Goal: Transaction & Acquisition: Purchase product/service

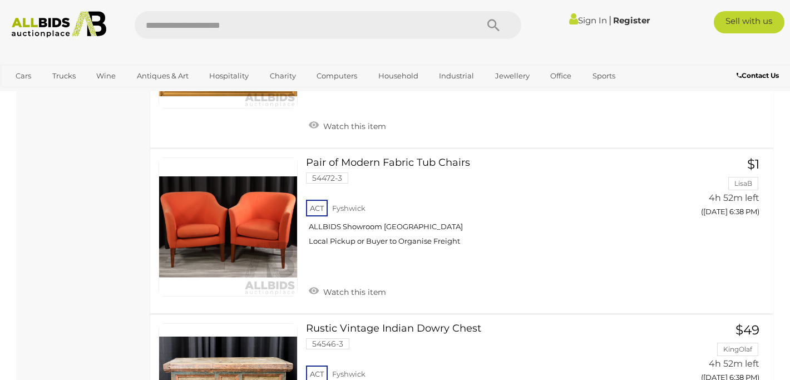
scroll to position [2826, 0]
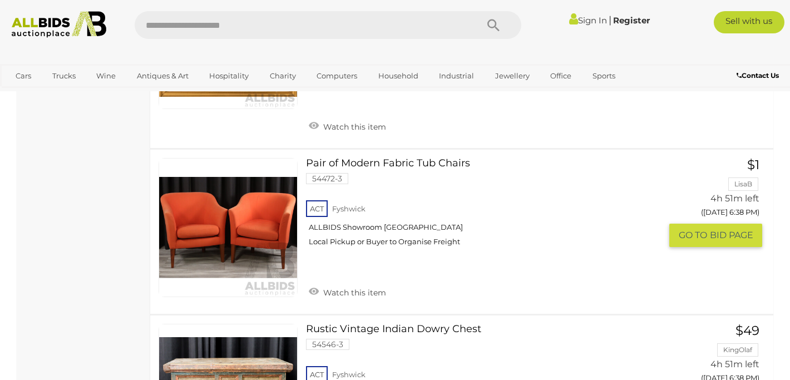
click at [260, 225] on link at bounding box center [228, 227] width 139 height 139
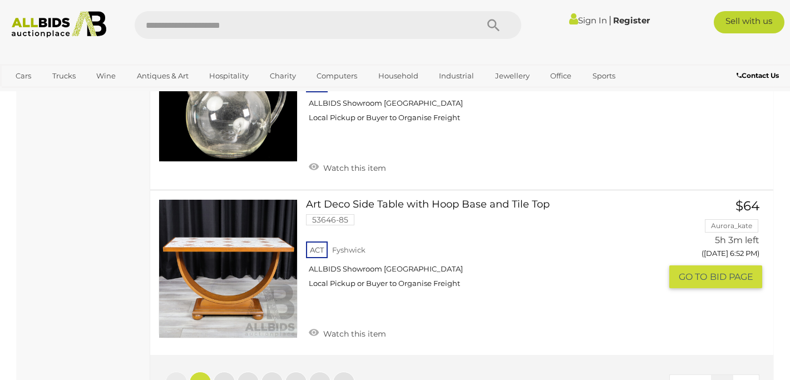
scroll to position [8519, 0]
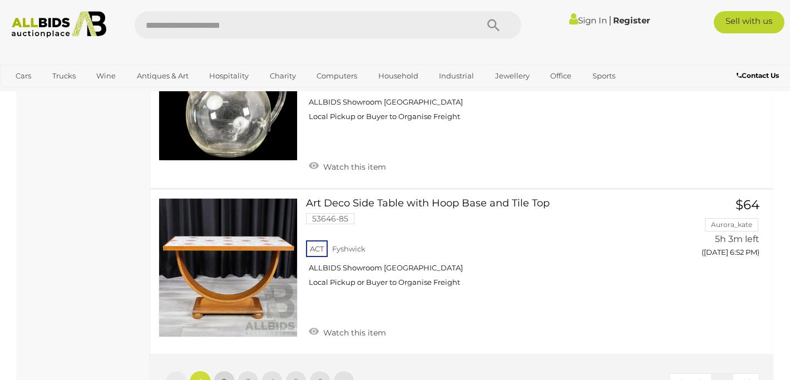
click at [222, 377] on span "2" at bounding box center [224, 382] width 4 height 10
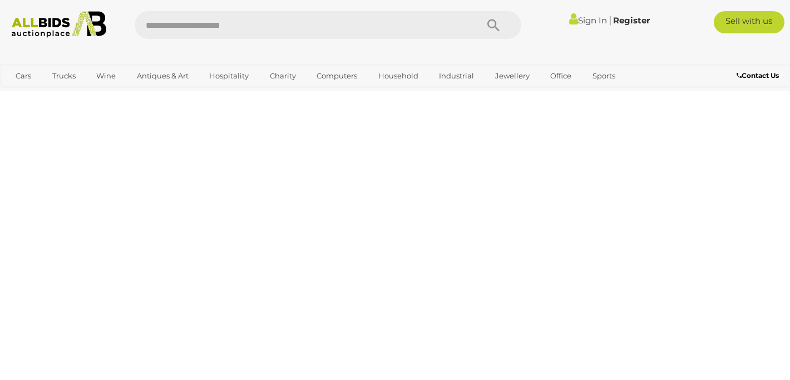
scroll to position [57, 0]
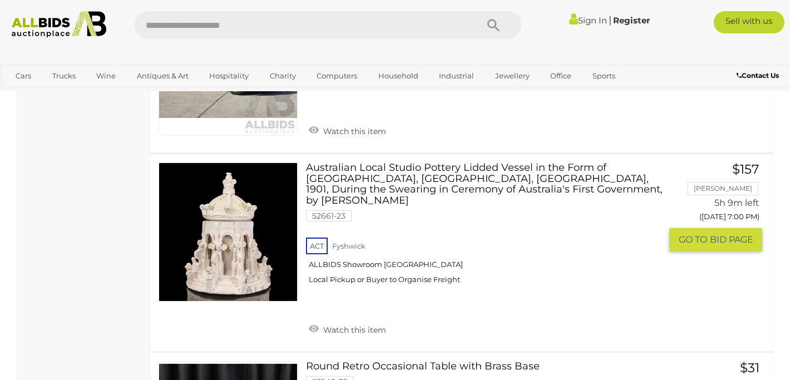
scroll to position [4528, 0]
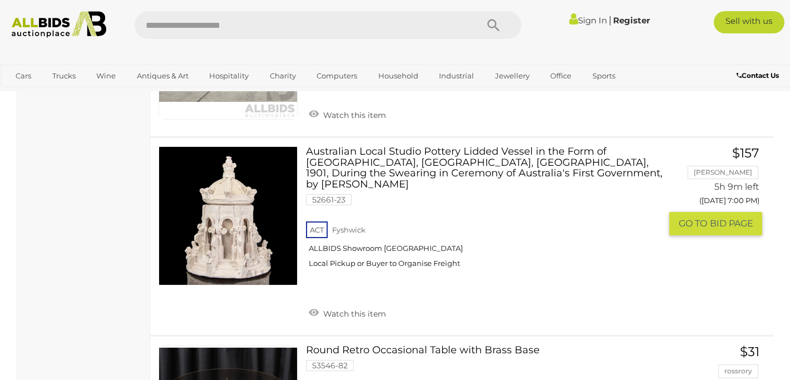
click at [253, 241] on img at bounding box center [228, 216] width 138 height 138
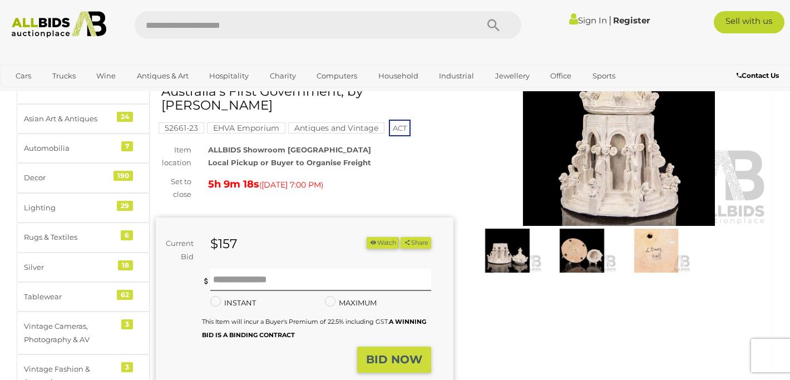
scroll to position [115, 0]
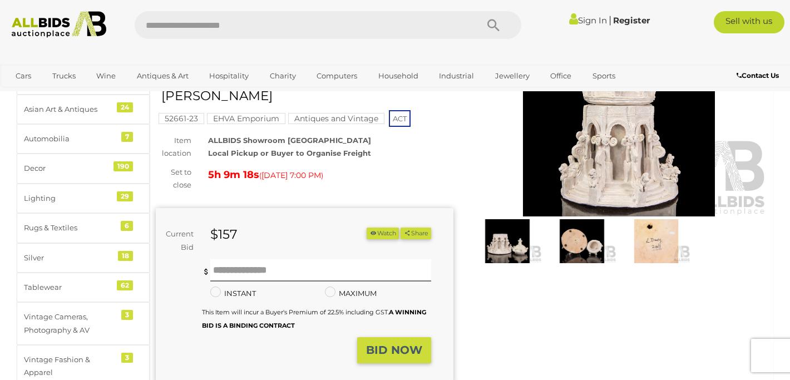
click at [506, 240] on img at bounding box center [507, 241] width 69 height 44
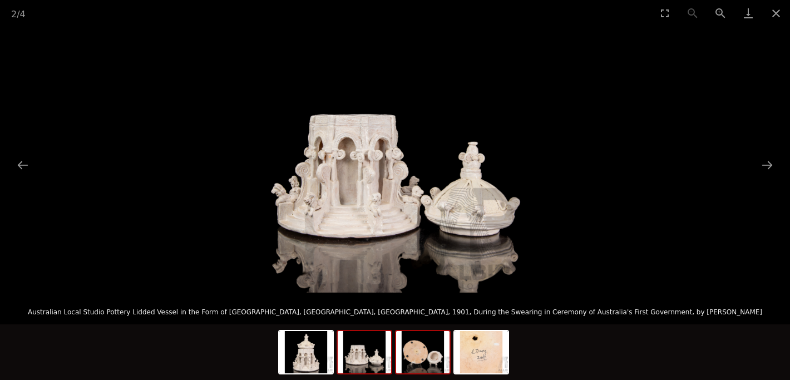
click at [431, 354] on img at bounding box center [422, 352] width 53 height 42
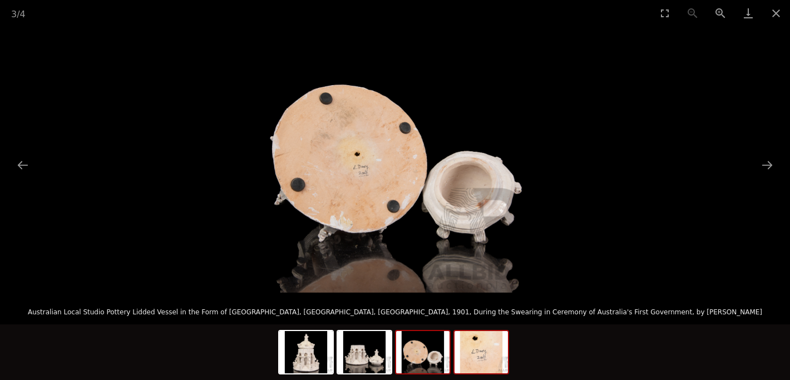
click at [489, 356] on img at bounding box center [480, 352] width 53 height 42
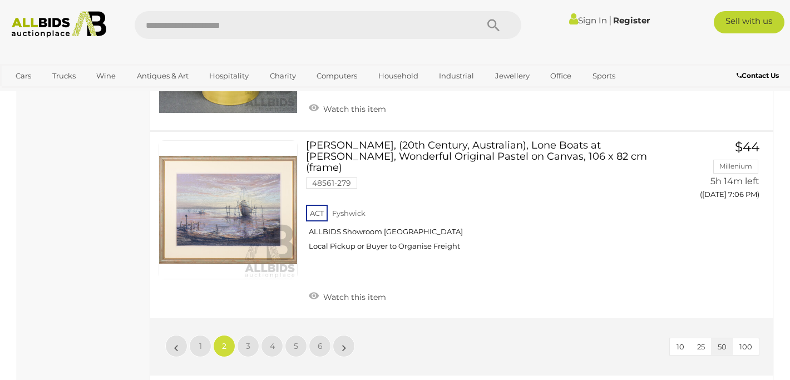
scroll to position [8534, 0]
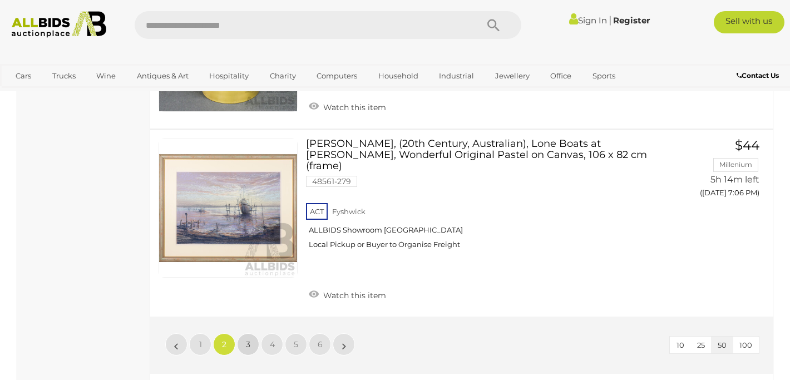
click at [244, 333] on link "3" at bounding box center [248, 344] width 22 height 22
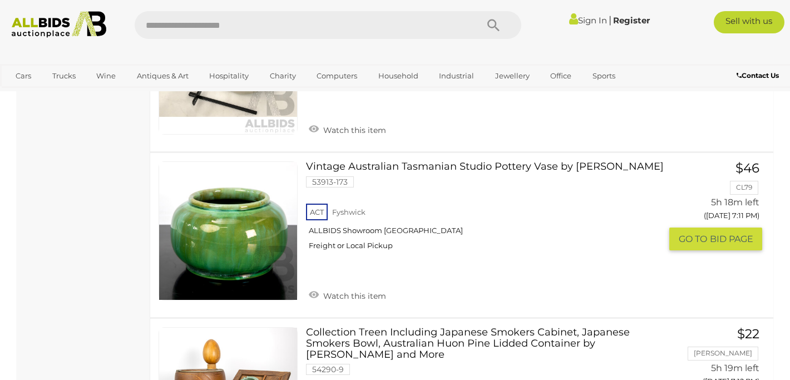
scroll to position [3135, 0]
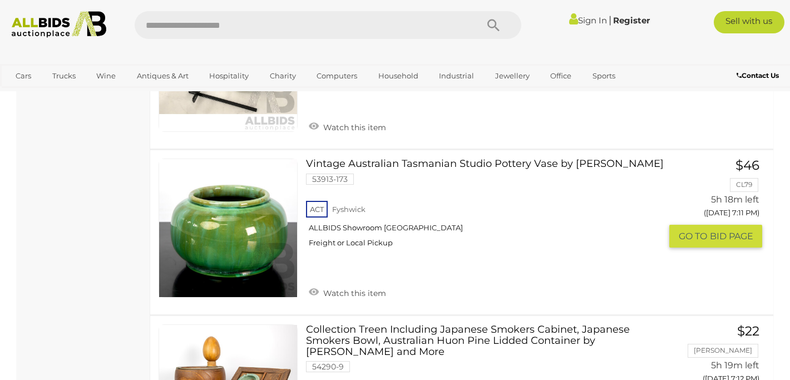
click at [231, 222] on link at bounding box center [228, 228] width 139 height 139
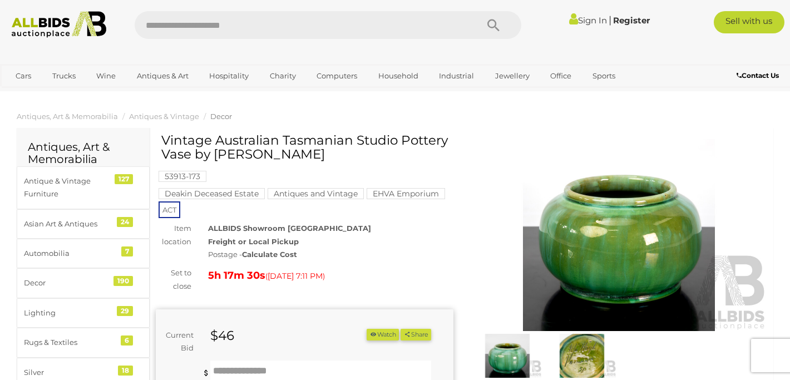
click at [585, 355] on img at bounding box center [581, 356] width 69 height 44
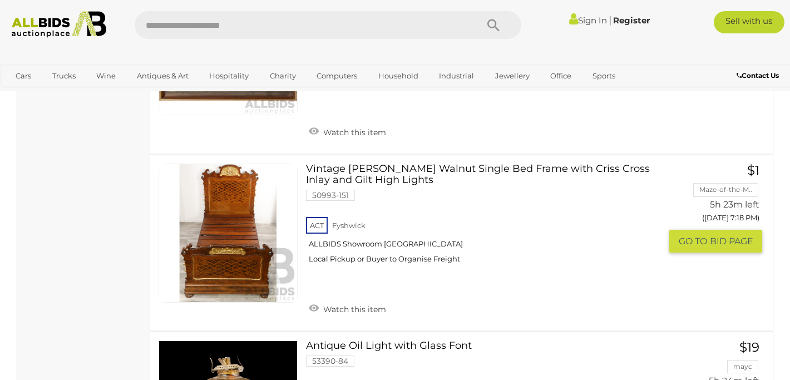
scroll to position [6612, 0]
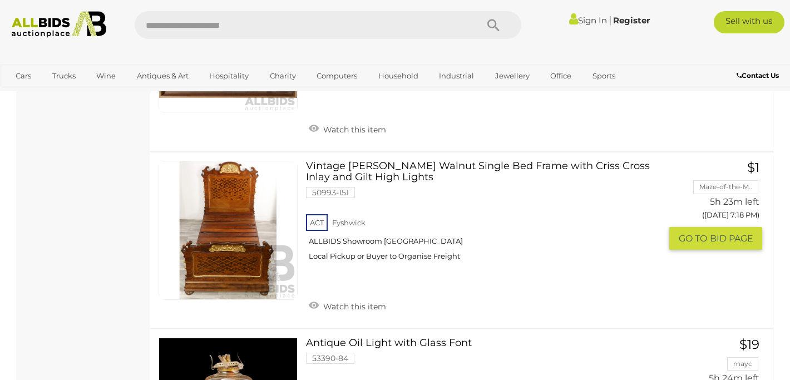
click at [344, 161] on link "Vintage Burl Walnut Single Bed Frame with Criss Cross Inlay and Gilt High Light…" at bounding box center [487, 215] width 347 height 108
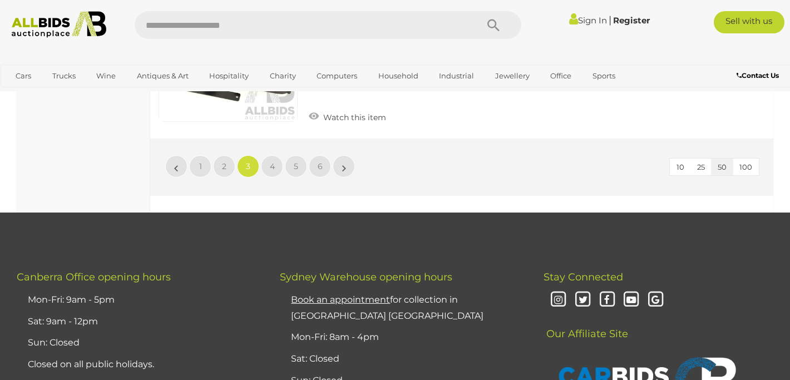
scroll to position [8670, 0]
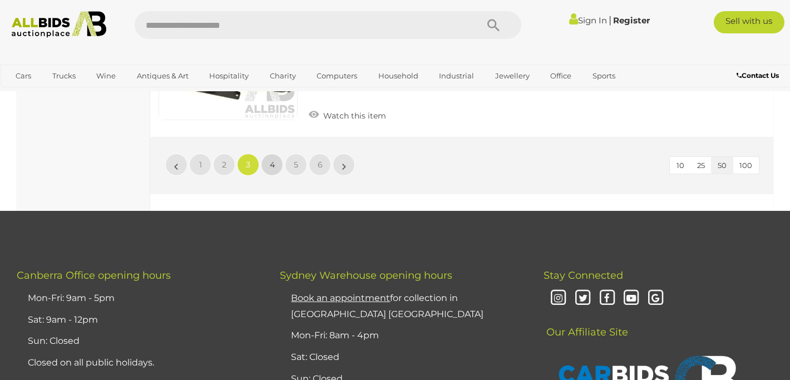
click at [274, 160] on span "4" at bounding box center [272, 165] width 5 height 10
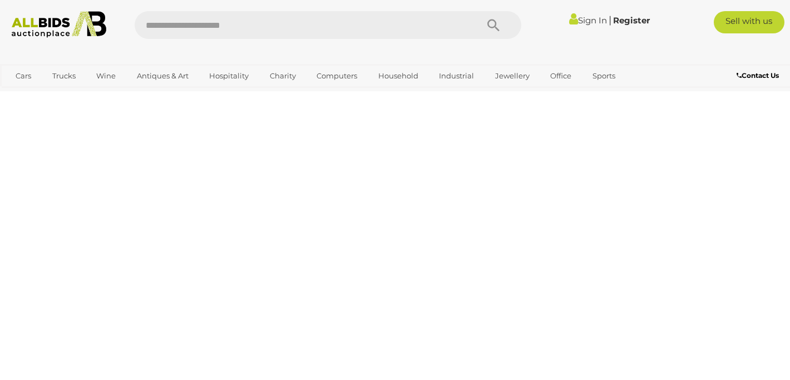
scroll to position [57, 0]
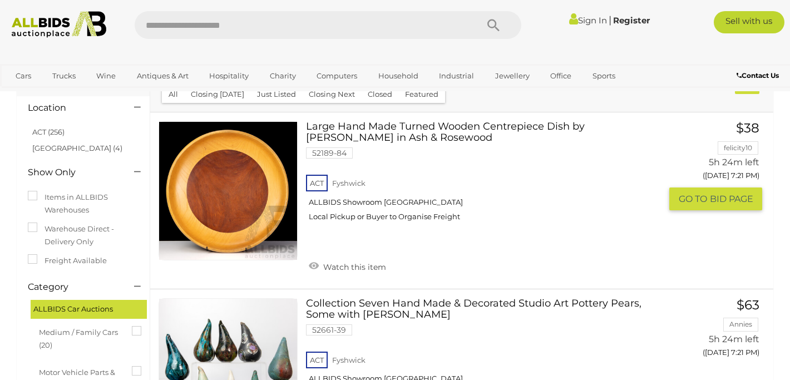
click at [327, 137] on link "Large Hand Made Turned Wooden Centrepiece Dish by Alan Schmidt in Ash & Rosewoo…" at bounding box center [487, 175] width 347 height 108
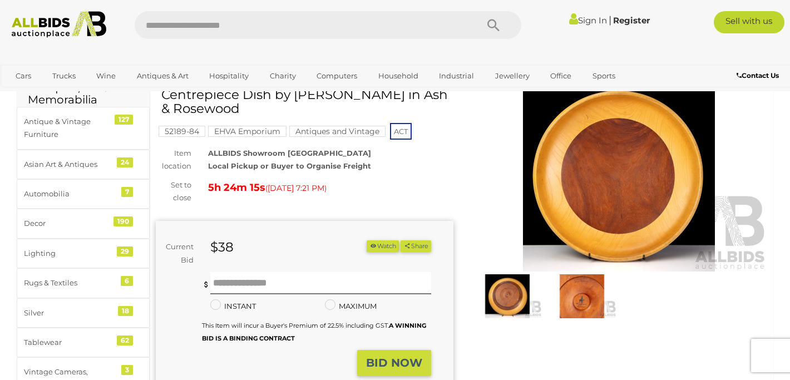
scroll to position [57, 0]
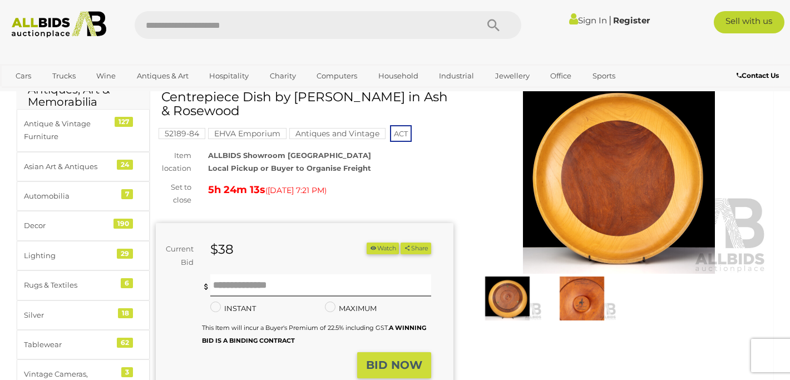
click at [584, 311] on img at bounding box center [581, 298] width 69 height 44
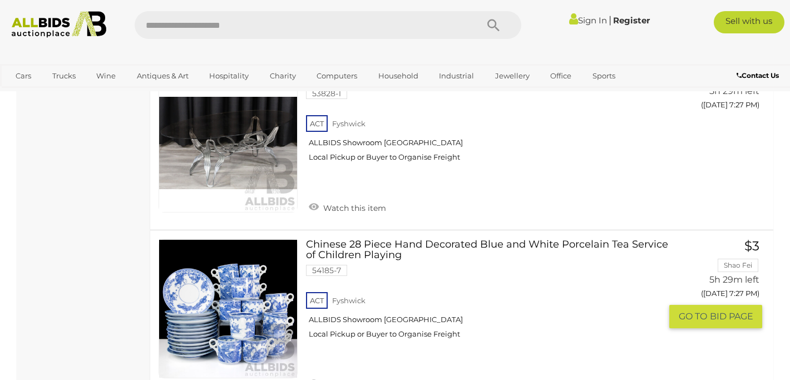
scroll to position [3351, 0]
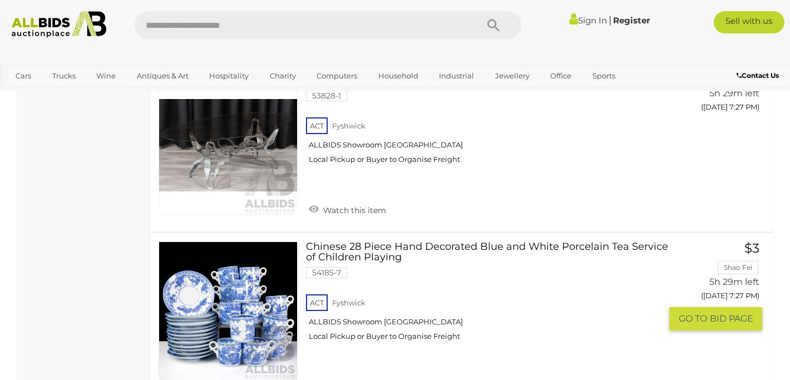
click at [277, 291] on link at bounding box center [228, 310] width 139 height 139
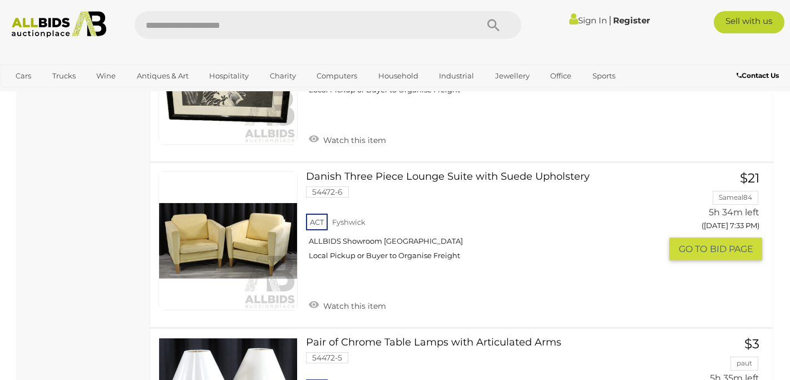
scroll to position [5842, 0]
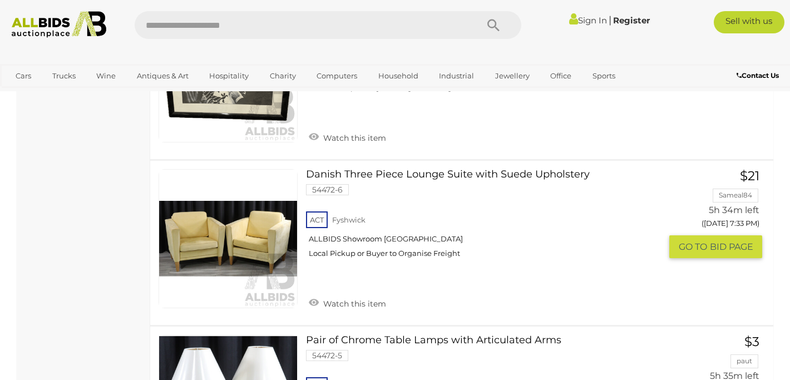
click at [262, 215] on link at bounding box center [228, 238] width 139 height 139
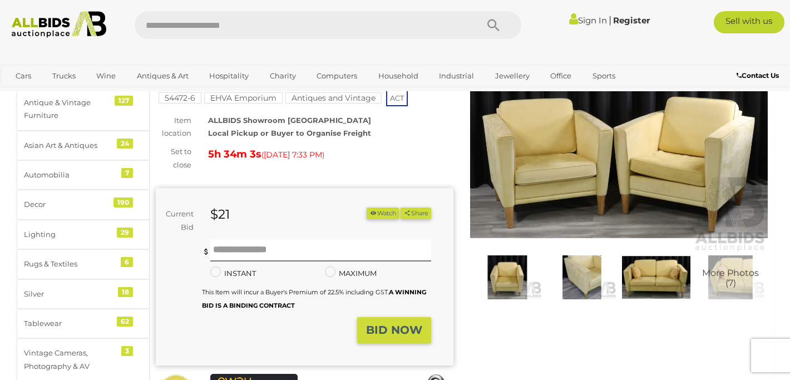
scroll to position [117, 0]
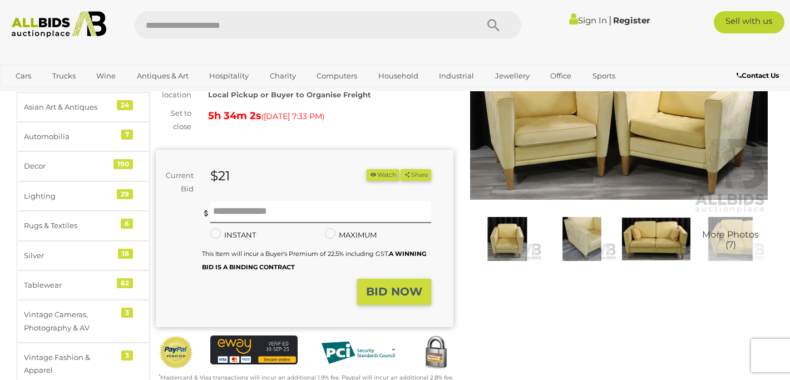
click at [671, 232] on img at bounding box center [656, 239] width 69 height 44
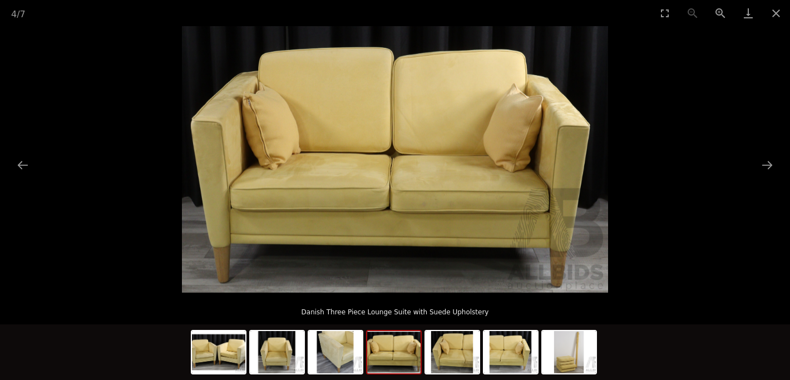
scroll to position [118, 0]
click at [766, 162] on button "Next slide" at bounding box center [766, 165] width 23 height 22
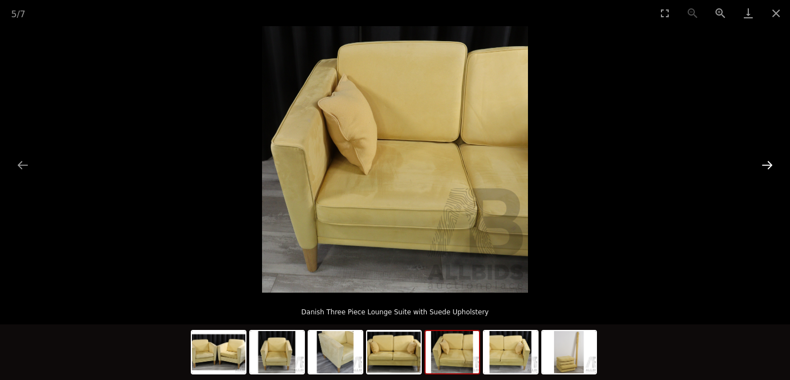
click at [766, 162] on button "Next slide" at bounding box center [766, 165] width 23 height 22
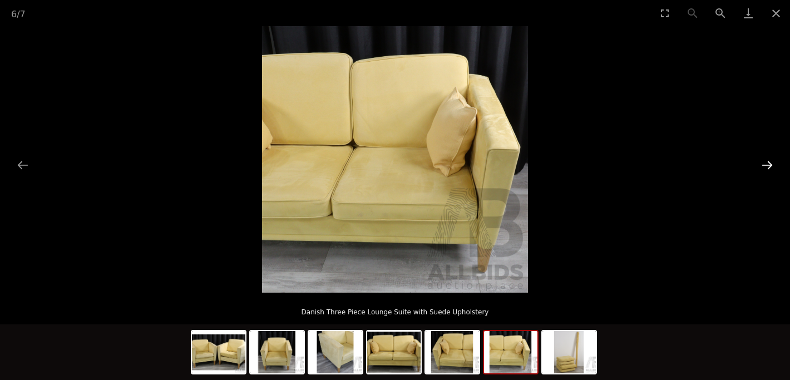
click at [766, 162] on button "Next slide" at bounding box center [766, 165] width 23 height 22
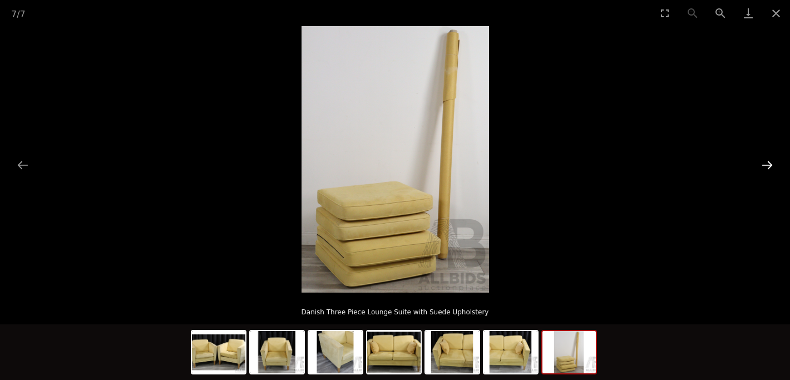
click at [766, 162] on button "Next slide" at bounding box center [766, 165] width 23 height 22
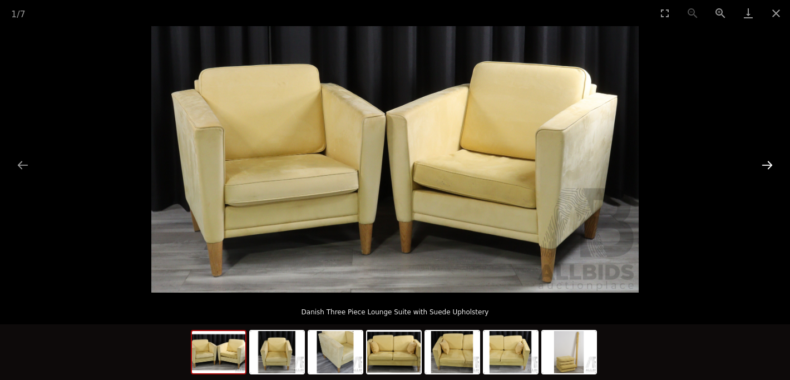
click at [766, 162] on button "Next slide" at bounding box center [766, 165] width 23 height 22
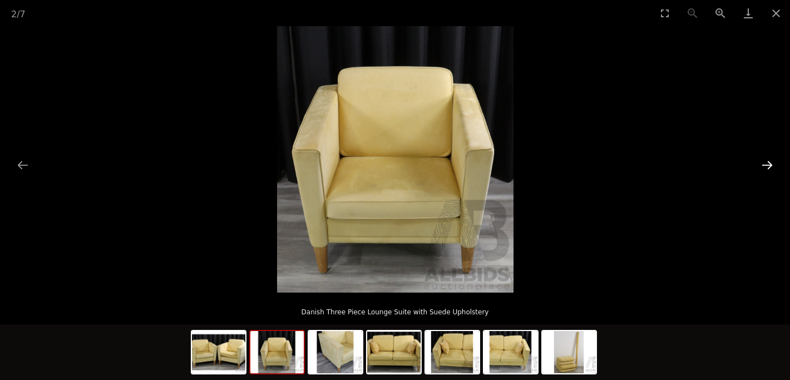
click at [766, 162] on button "Next slide" at bounding box center [766, 165] width 23 height 22
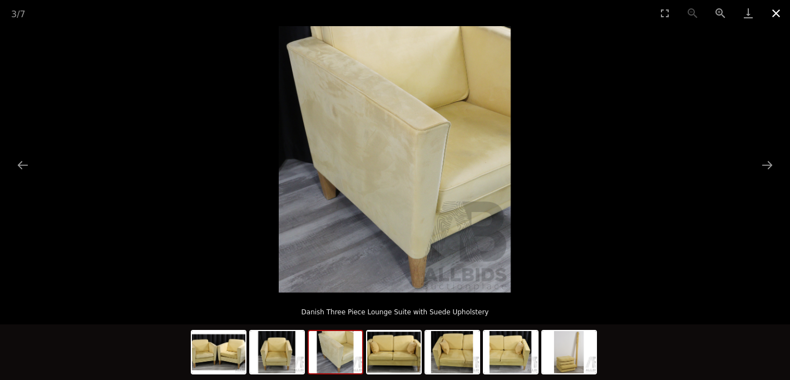
click at [776, 9] on button "Close gallery" at bounding box center [776, 13] width 28 height 26
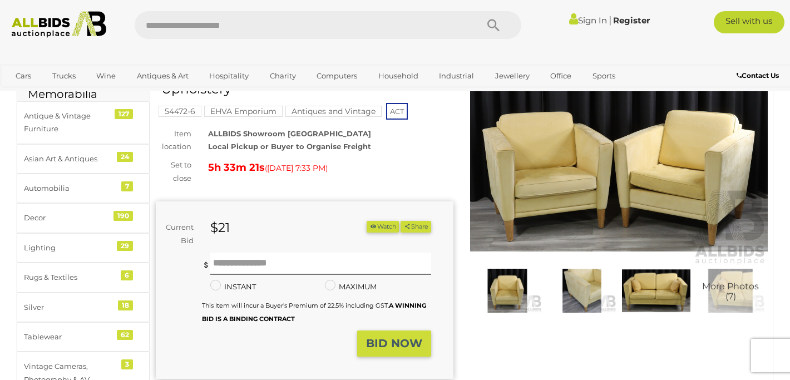
scroll to position [68, 0]
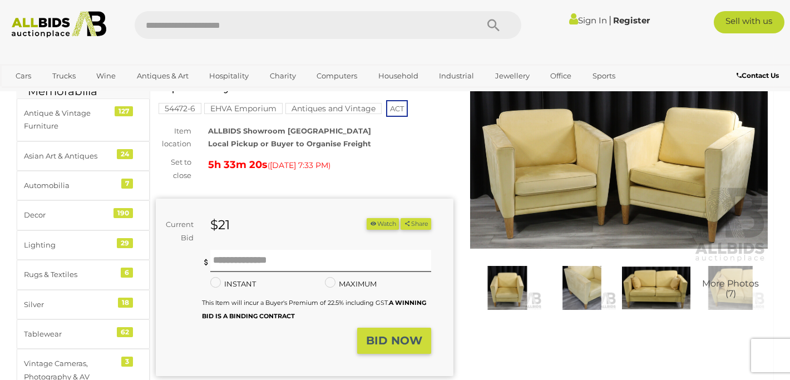
click at [572, 294] on img at bounding box center [581, 288] width 69 height 44
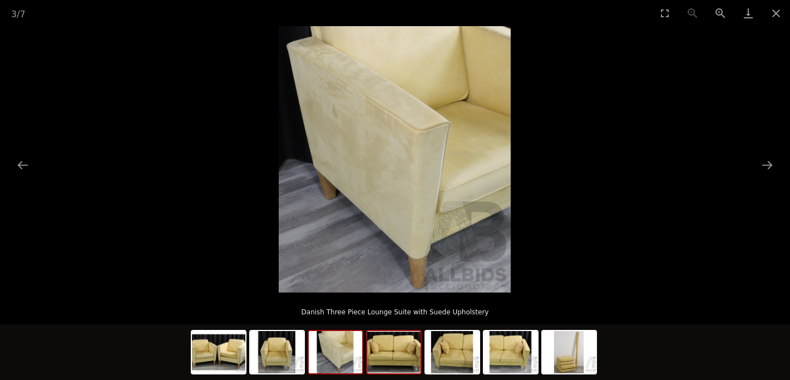
click at [386, 358] on img at bounding box center [393, 352] width 53 height 42
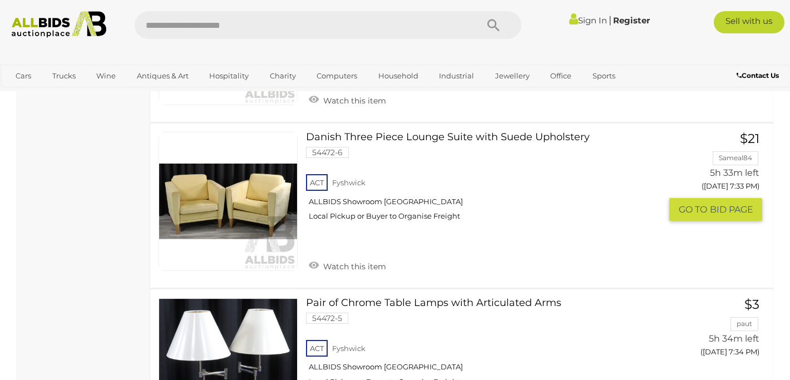
scroll to position [5880, 0]
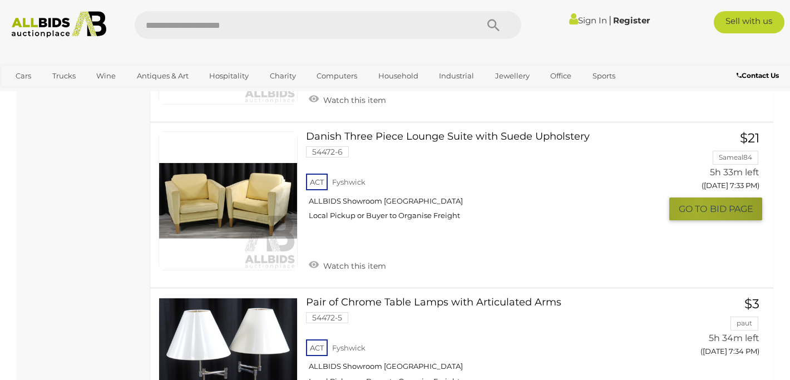
click at [699, 210] on span "GO TO" at bounding box center [694, 209] width 31 height 12
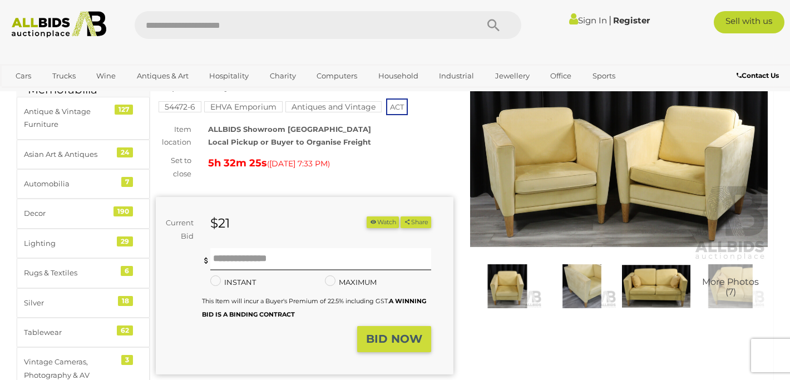
scroll to position [71, 0]
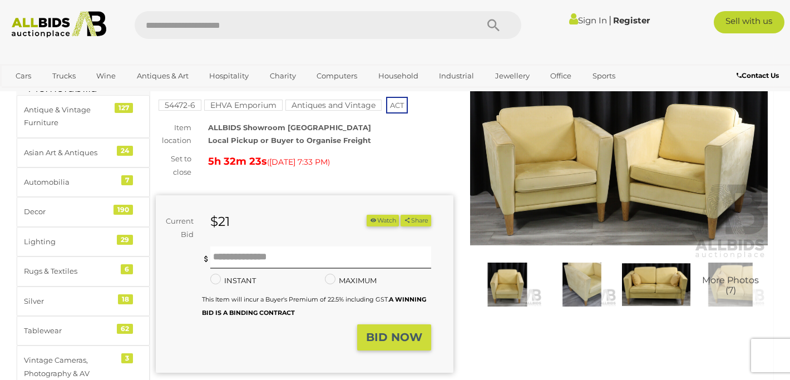
click at [667, 285] on img at bounding box center [656, 285] width 69 height 44
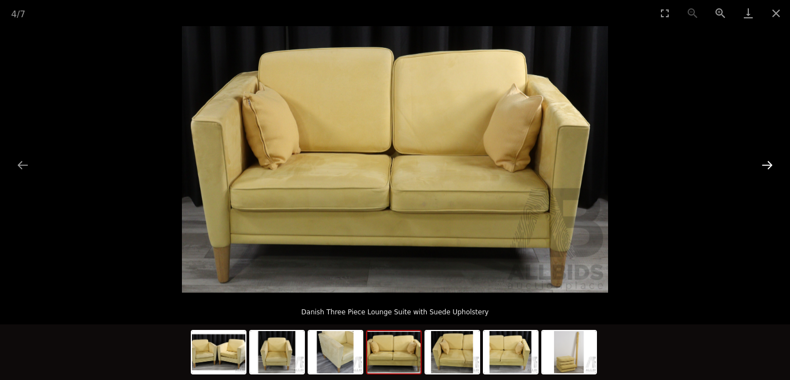
click at [770, 161] on button "Next slide" at bounding box center [766, 165] width 23 height 22
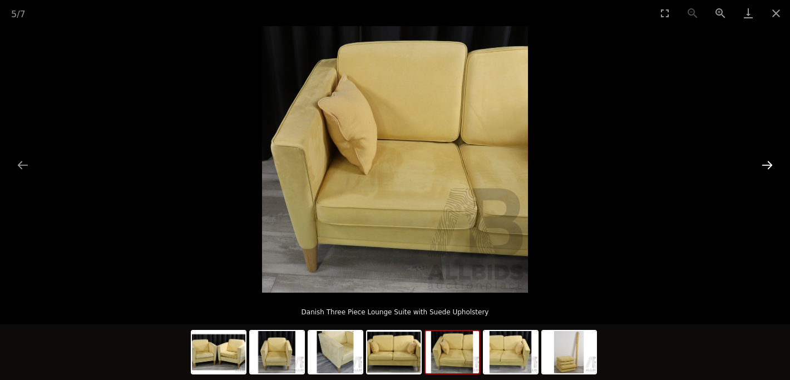
click at [770, 161] on button "Next slide" at bounding box center [766, 165] width 23 height 22
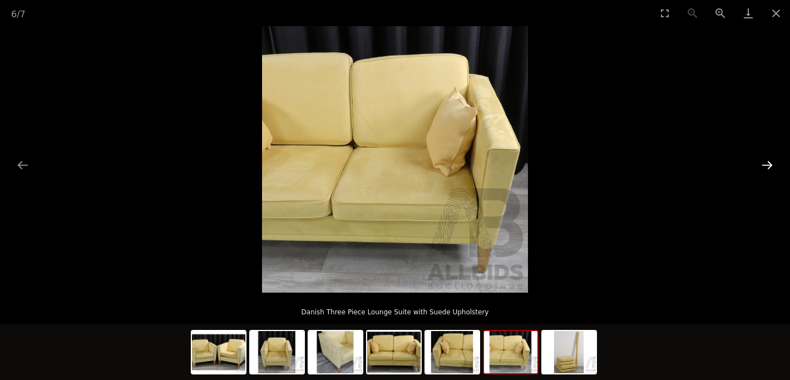
click at [770, 161] on button "Next slide" at bounding box center [766, 165] width 23 height 22
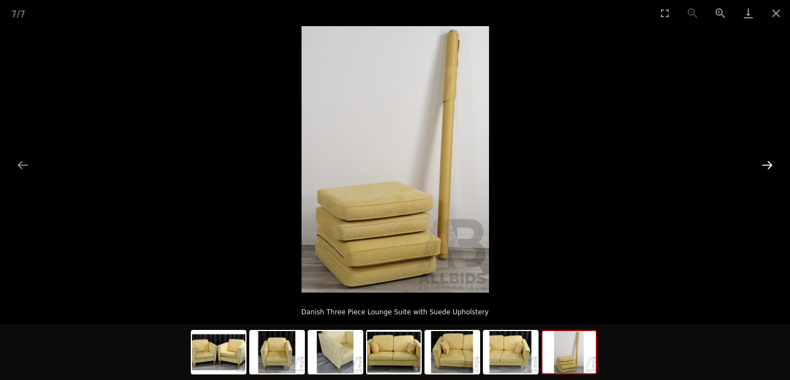
click at [768, 163] on button "Next slide" at bounding box center [766, 165] width 23 height 22
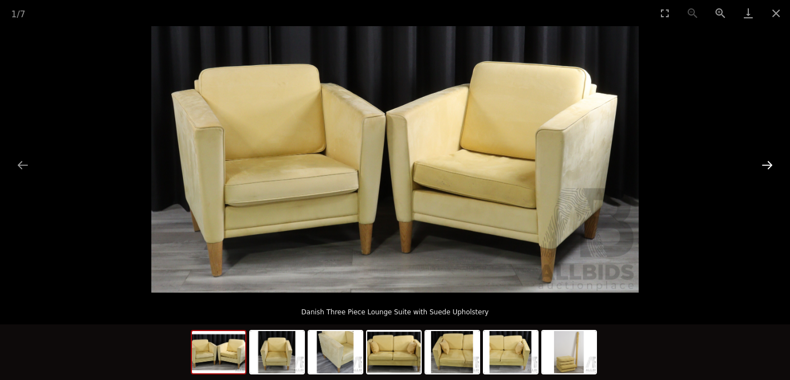
click at [768, 162] on button "Next slide" at bounding box center [766, 165] width 23 height 22
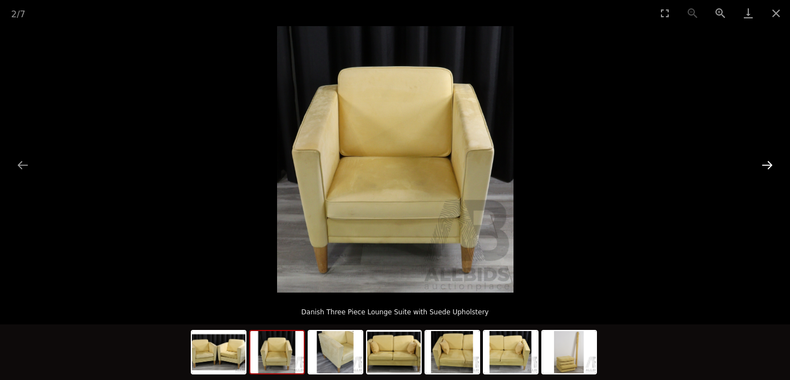
click at [768, 162] on button "Next slide" at bounding box center [766, 165] width 23 height 22
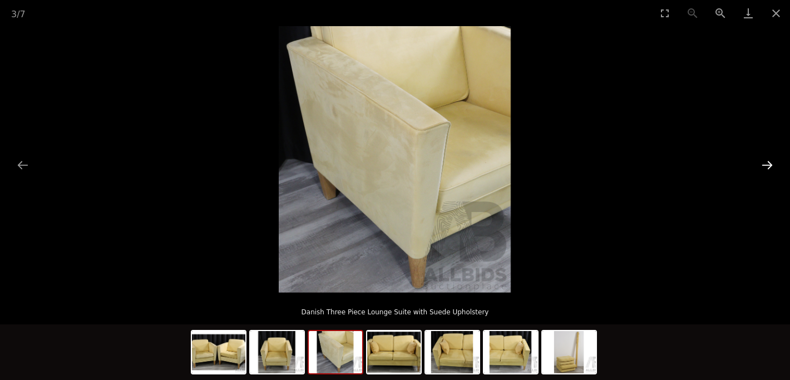
click at [768, 162] on button "Next slide" at bounding box center [766, 165] width 23 height 22
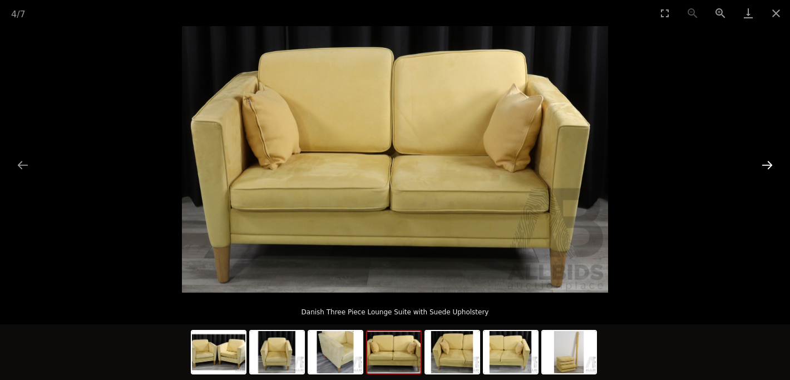
click at [768, 162] on button "Next slide" at bounding box center [766, 165] width 23 height 22
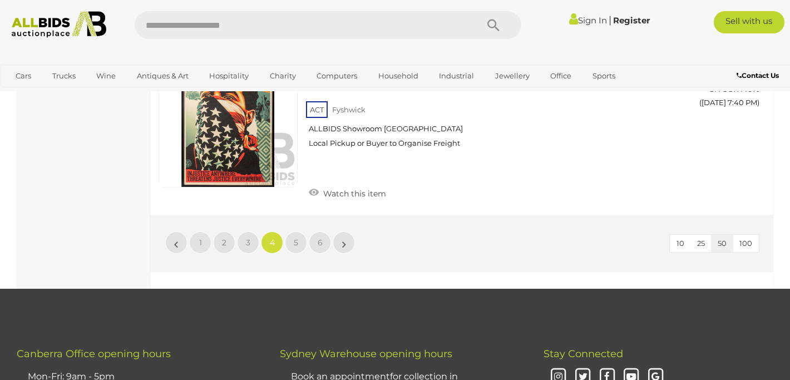
scroll to position [8550, 0]
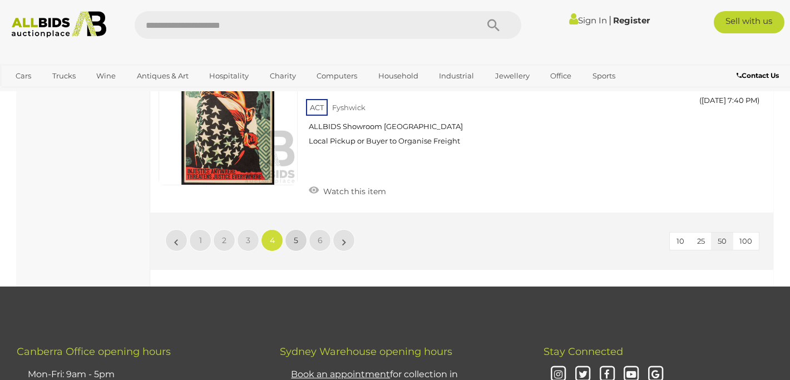
click at [294, 240] on span "5" at bounding box center [296, 240] width 4 height 10
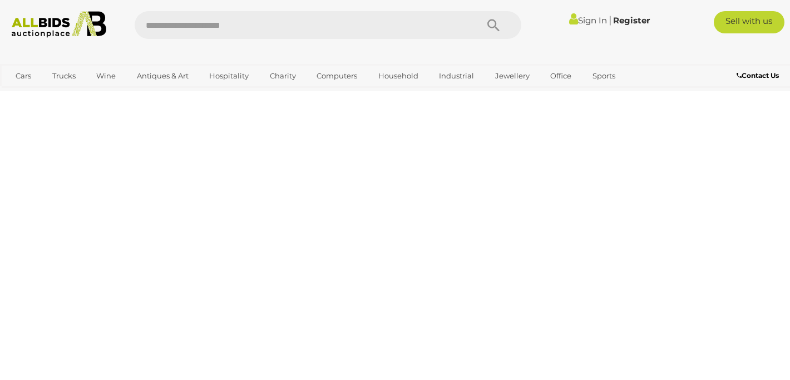
scroll to position [57, 0]
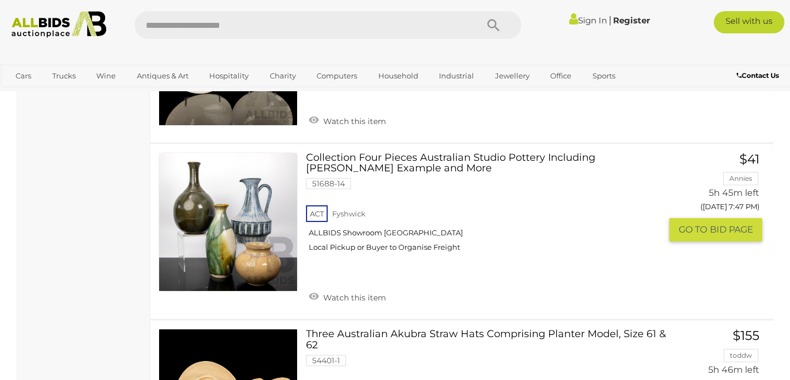
scroll to position [1376, 0]
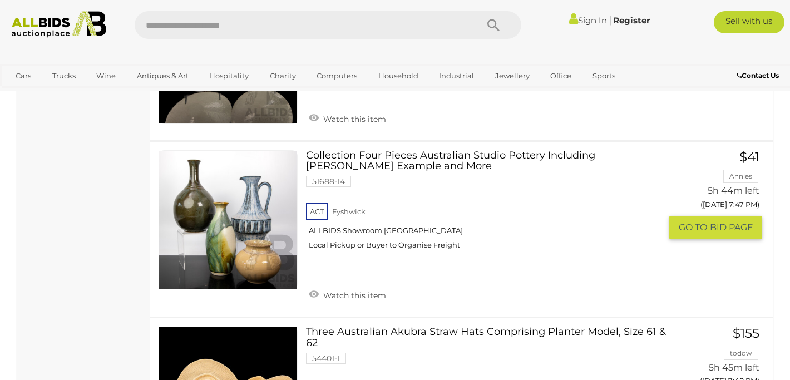
click at [261, 227] on link at bounding box center [228, 219] width 139 height 139
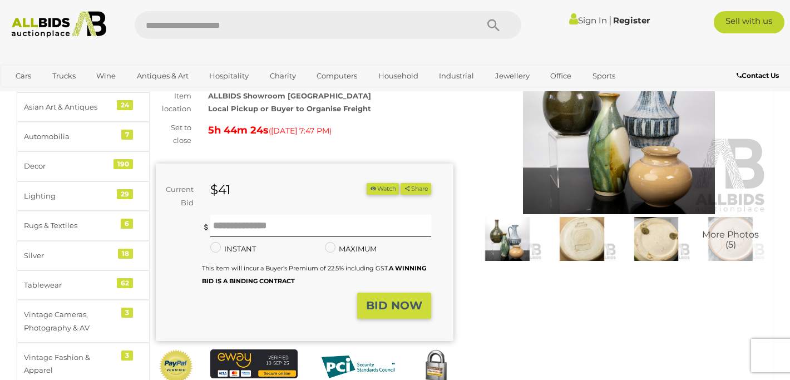
scroll to position [123, 0]
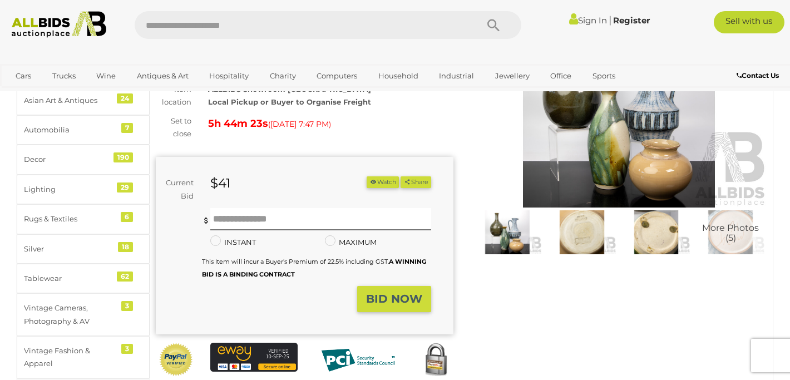
click at [737, 231] on span "More Photos (5)" at bounding box center [730, 233] width 57 height 19
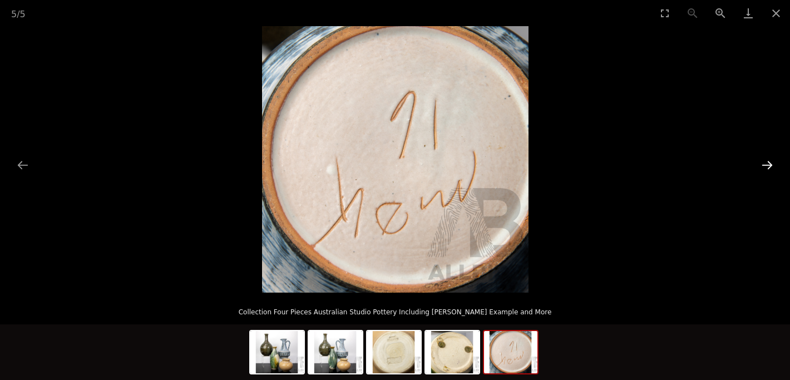
click at [770, 162] on button "Next slide" at bounding box center [766, 165] width 23 height 22
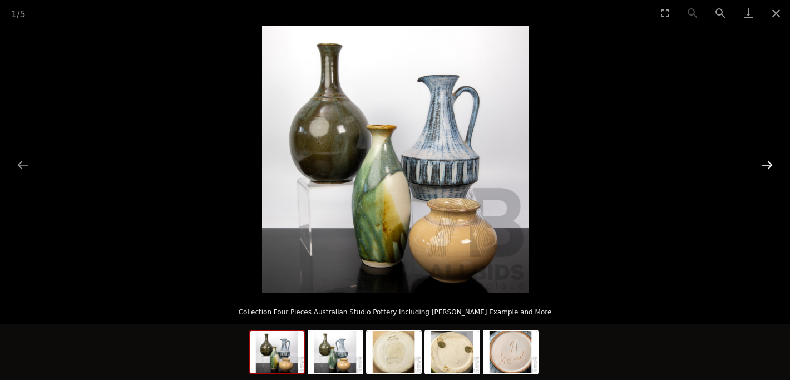
click at [770, 162] on button "Next slide" at bounding box center [766, 165] width 23 height 22
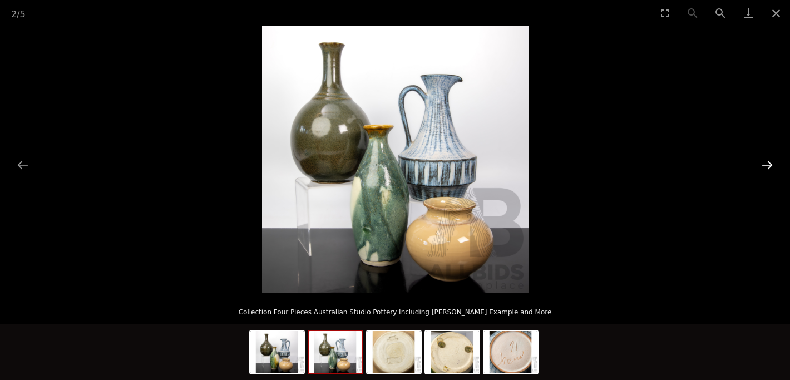
click at [770, 162] on button "Next slide" at bounding box center [766, 165] width 23 height 22
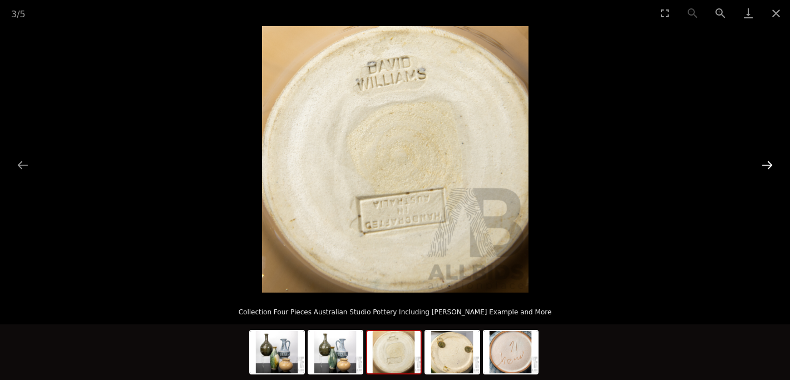
click at [770, 162] on button "Next slide" at bounding box center [766, 165] width 23 height 22
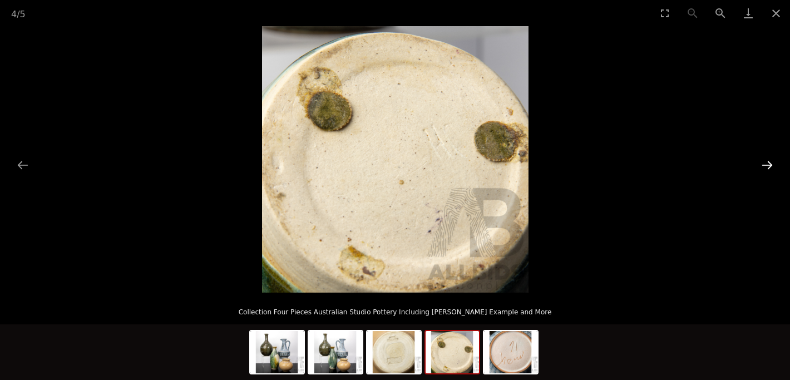
click at [770, 162] on button "Next slide" at bounding box center [766, 165] width 23 height 22
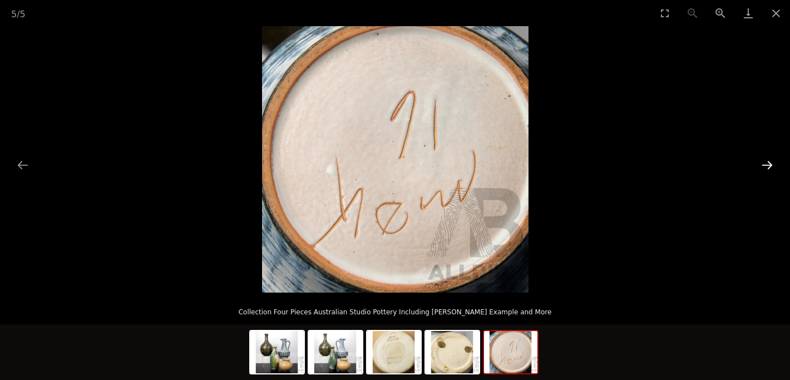
click at [770, 162] on button "Next slide" at bounding box center [766, 165] width 23 height 22
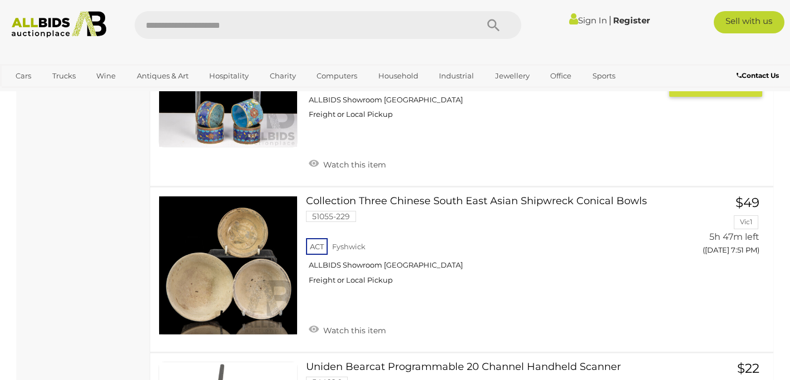
scroll to position [2394, 0]
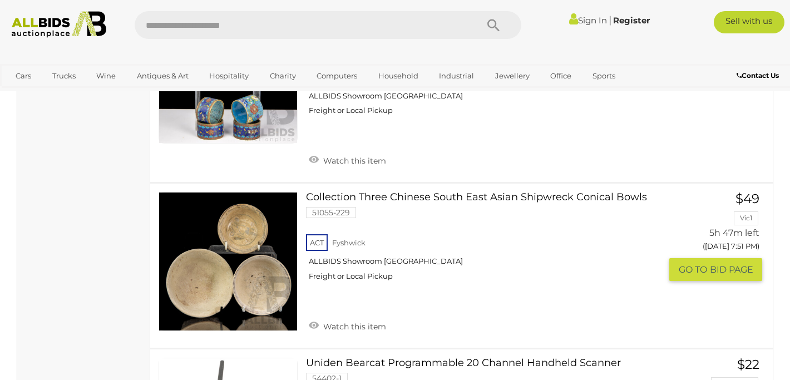
click at [266, 271] on link at bounding box center [228, 261] width 139 height 139
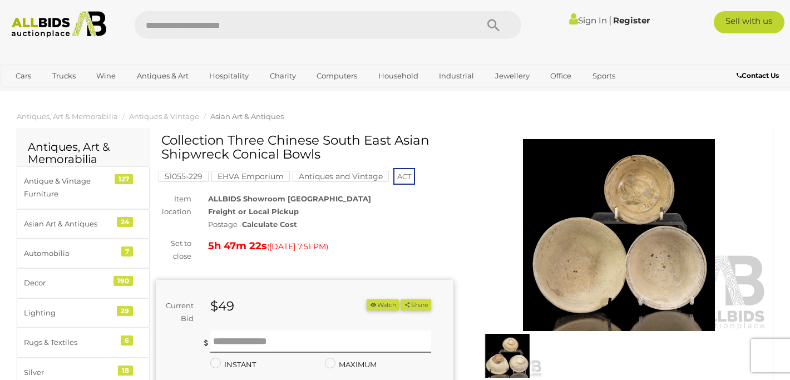
click at [502, 345] on img at bounding box center [507, 356] width 69 height 44
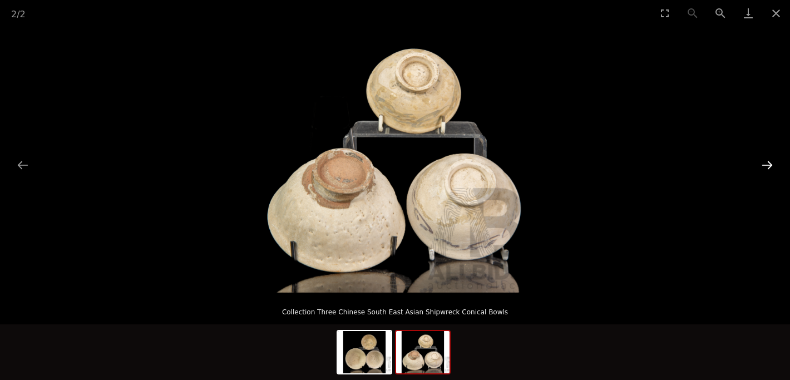
click at [767, 162] on button "Next slide" at bounding box center [766, 165] width 23 height 22
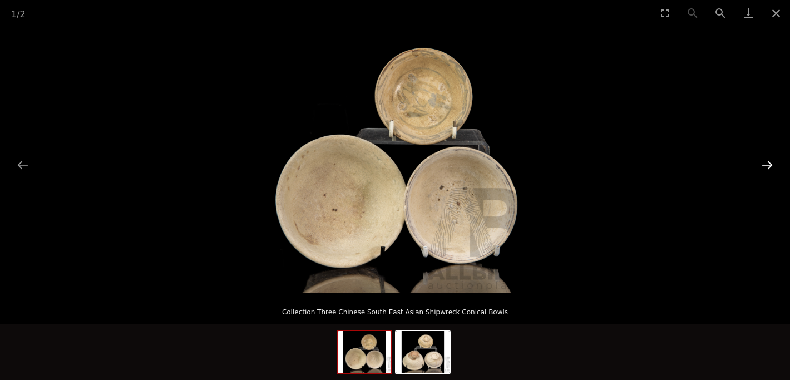
click at [767, 162] on button "Next slide" at bounding box center [766, 165] width 23 height 22
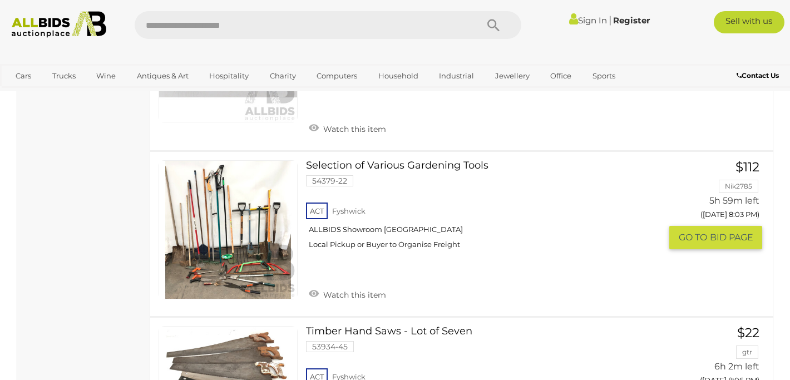
scroll to position [3958, 0]
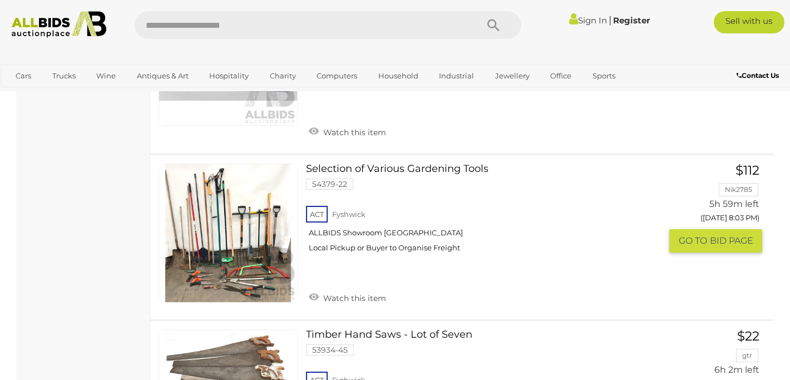
click at [249, 261] on img at bounding box center [228, 233] width 138 height 138
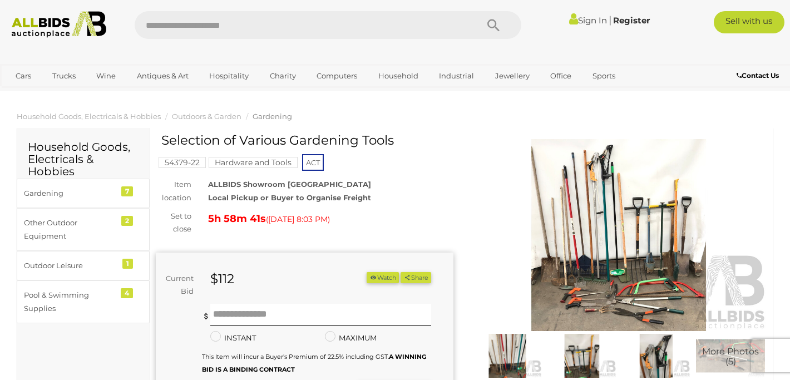
click at [613, 260] on img at bounding box center [619, 235] width 298 height 192
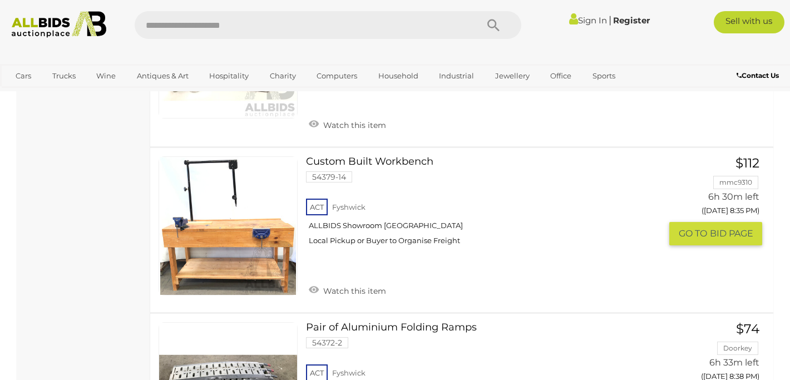
scroll to position [6143, 0]
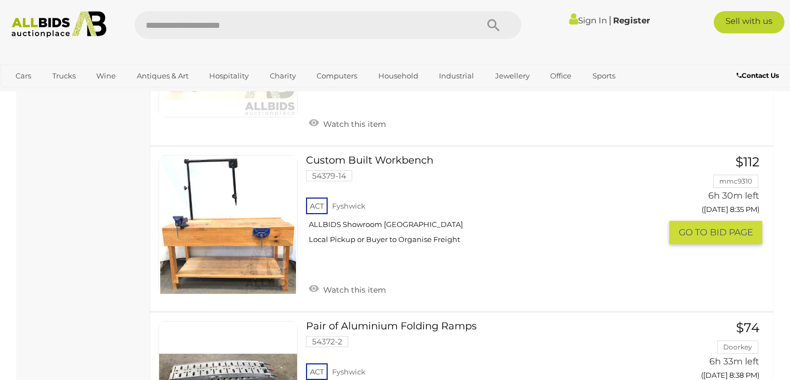
click at [257, 274] on img at bounding box center [228, 225] width 138 height 138
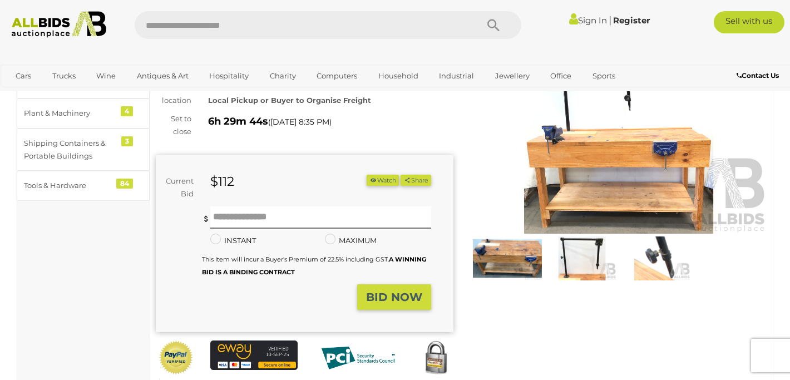
scroll to position [98, 0]
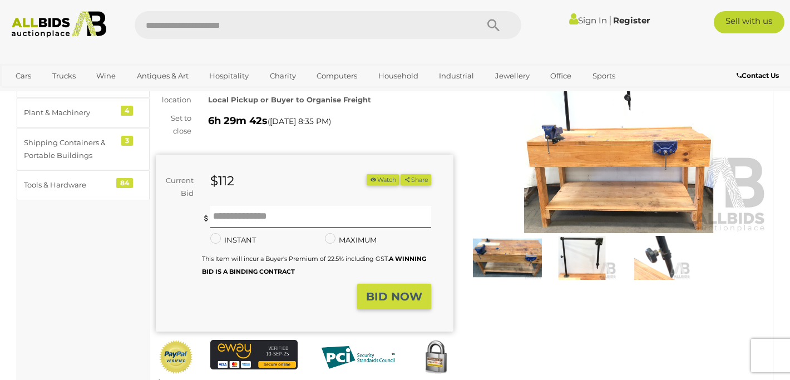
click at [583, 256] on img at bounding box center [581, 258] width 69 height 44
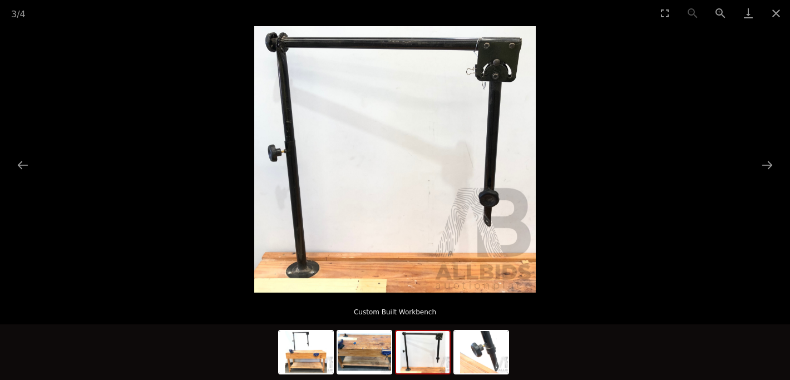
scroll to position [249, 0]
click at [771, 161] on button "Next slide" at bounding box center [766, 165] width 23 height 22
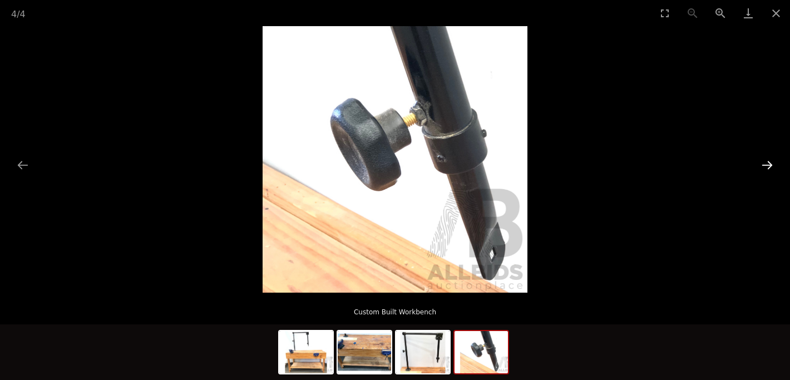
click at [771, 161] on button "Next slide" at bounding box center [766, 165] width 23 height 22
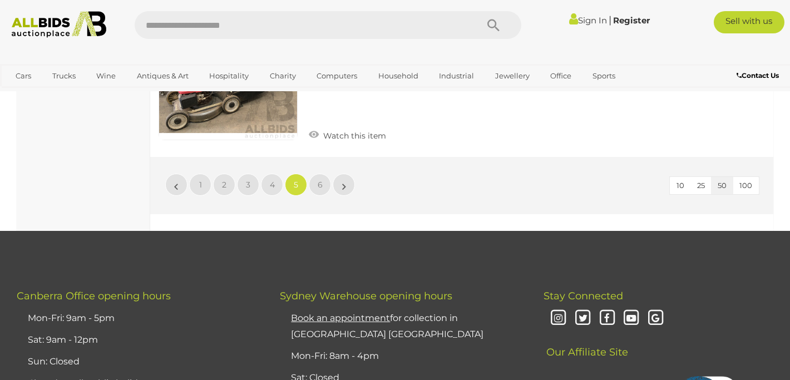
scroll to position [8456, 0]
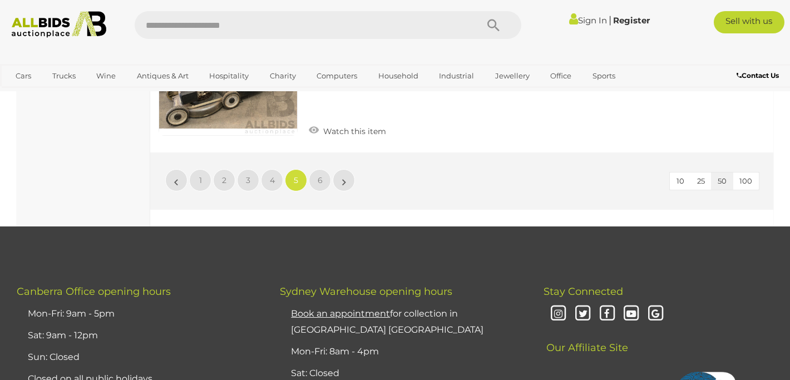
click at [343, 186] on li "»" at bounding box center [344, 180] width 22 height 22
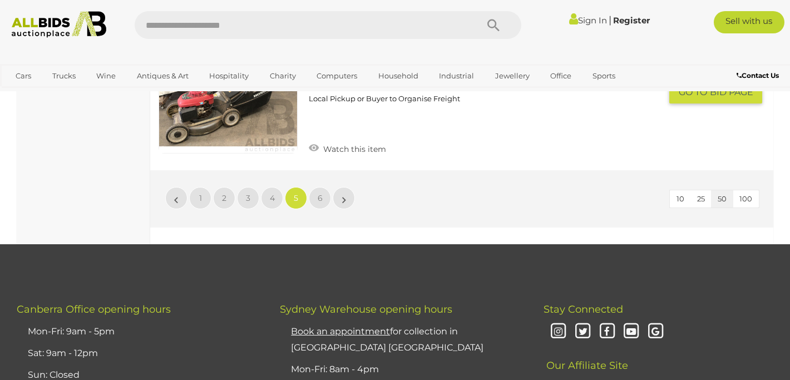
scroll to position [8440, 0]
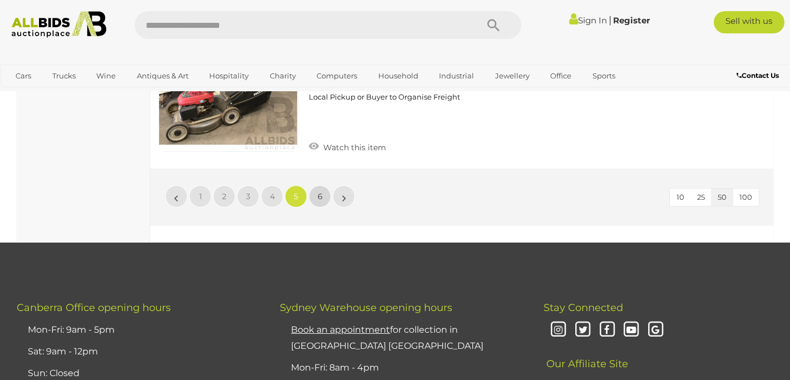
click at [319, 196] on span "6" at bounding box center [320, 196] width 5 height 10
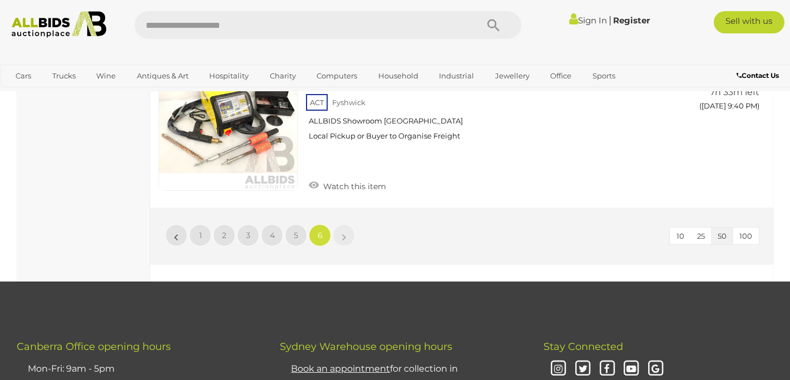
scroll to position [1619, 0]
